Goal: Task Accomplishment & Management: Manage account settings

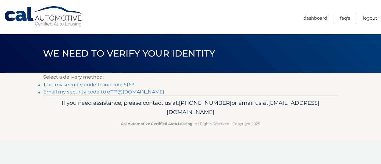
click at [103, 85] on link "Text my security code to xxx-xxx-5169" at bounding box center [88, 85] width 91 height 6
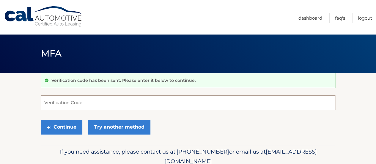
click at [77, 103] on input "Verification Code" at bounding box center [188, 102] width 294 height 15
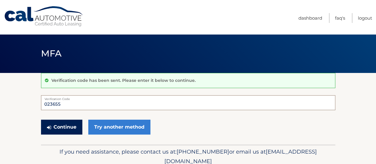
type input "023655"
click at [64, 126] on button "Continue" at bounding box center [61, 127] width 41 height 15
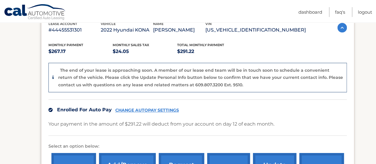
scroll to position [119, 0]
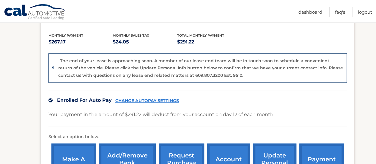
click at [147, 98] on link "CHANGE AUTOPAY SETTINGS" at bounding box center [147, 100] width 64 height 5
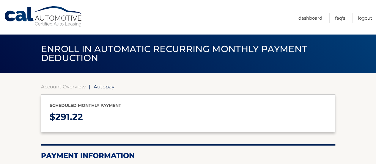
select select "ZDMzZDM2MmItMDZlYi00NzI3LTg0MDEtNGFhYjRkMzFjMWU3"
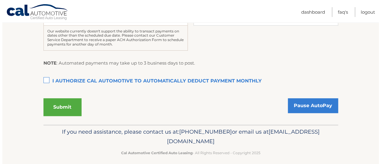
scroll to position [178, 0]
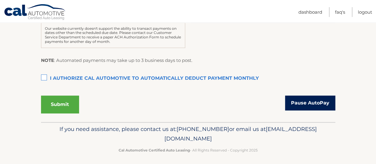
click at [321, 103] on link "Pause AutoPay" at bounding box center [310, 102] width 50 height 15
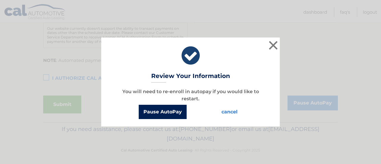
click at [165, 113] on button "Pause AutoPay" at bounding box center [163, 112] width 48 height 14
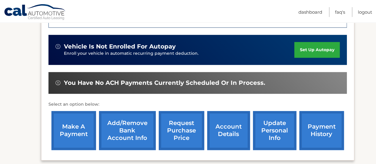
scroll to position [208, 0]
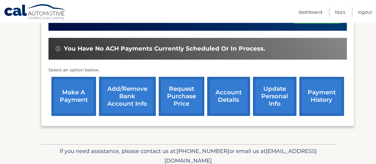
click at [123, 97] on link "Add/Remove bank account info" at bounding box center [127, 96] width 57 height 39
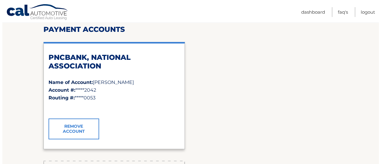
scroll to position [89, 0]
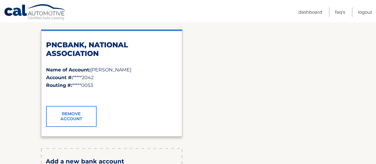
click at [71, 118] on link "Remove Account" at bounding box center [71, 116] width 51 height 21
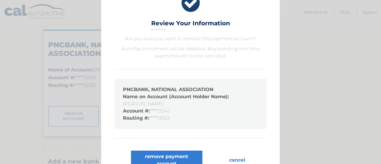
scroll to position [28, 0]
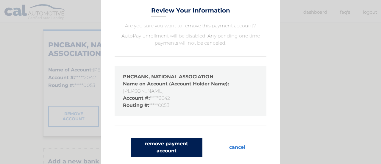
click at [167, 150] on button "remove payment account" at bounding box center [166, 147] width 71 height 19
